Goal: Find specific page/section: Find specific page/section

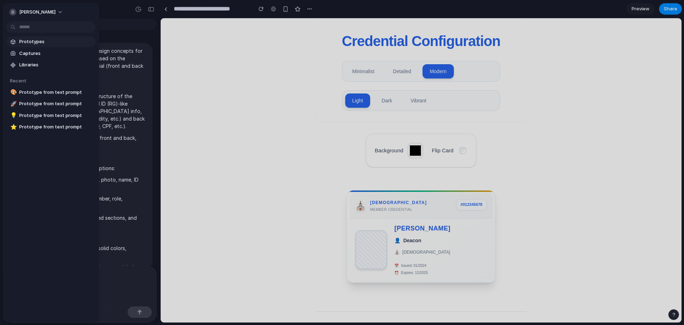
scroll to position [662, 0]
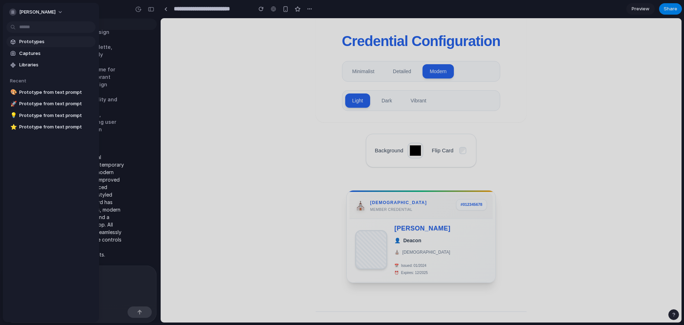
click at [29, 42] on span "Prototypes" at bounding box center [55, 41] width 73 height 7
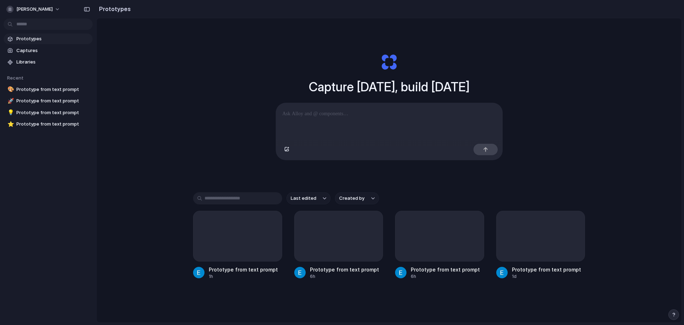
click at [317, 134] on div at bounding box center [389, 122] width 226 height 38
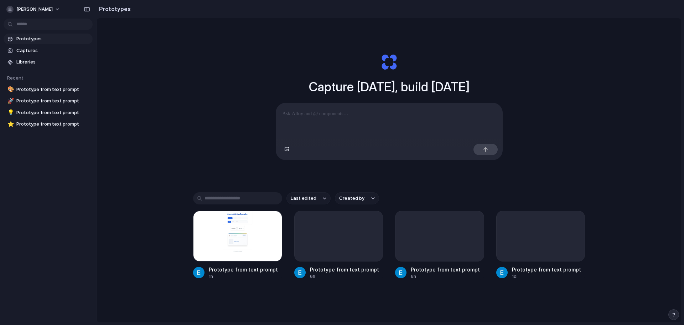
click at [350, 108] on div at bounding box center [389, 122] width 226 height 38
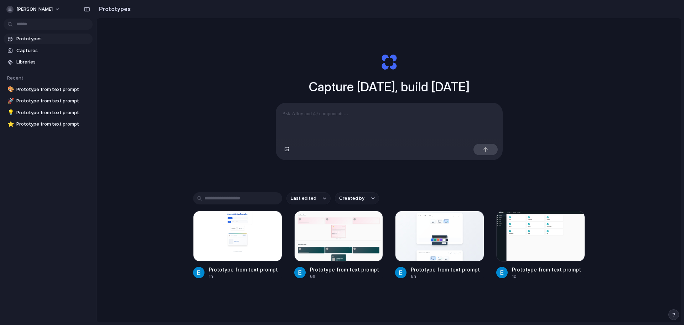
click at [370, 115] on p at bounding box center [390, 113] width 214 height 9
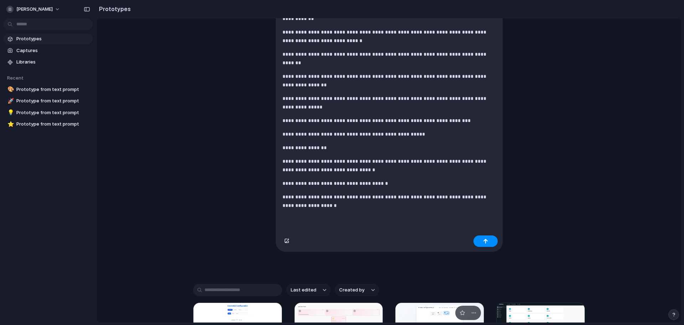
scroll to position [266, 0]
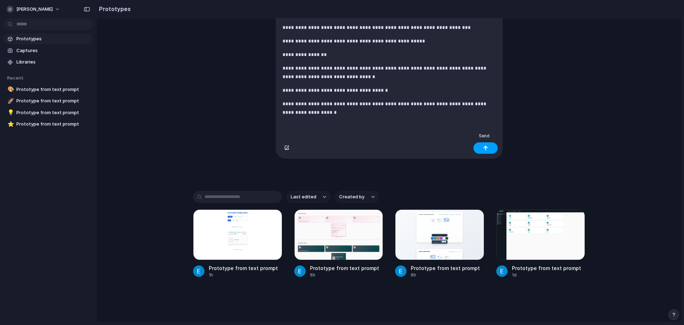
click at [483, 148] on div "button" at bounding box center [485, 147] width 5 height 5
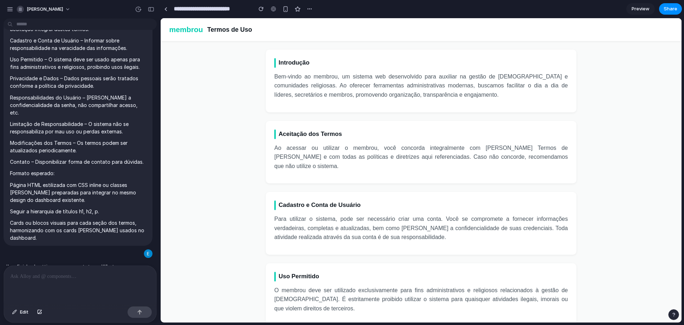
click at [237, 31] on h1 "Termos de Uso" at bounding box center [229, 30] width 45 height 10
click at [287, 62] on h2 "Introdução" at bounding box center [421, 63] width 294 height 10
